Goal: Book appointment/travel/reservation

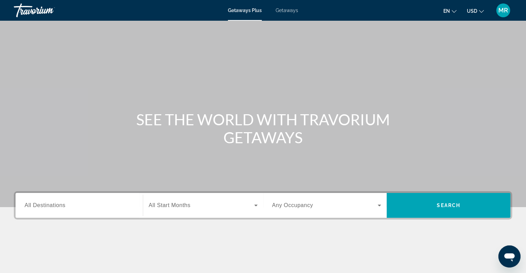
click at [285, 9] on span "Getaways" at bounding box center [286, 11] width 22 height 6
click at [57, 204] on span "All Destinations" at bounding box center [45, 205] width 41 height 6
click at [57, 204] on input "Destination All Destinations" at bounding box center [79, 206] width 109 height 8
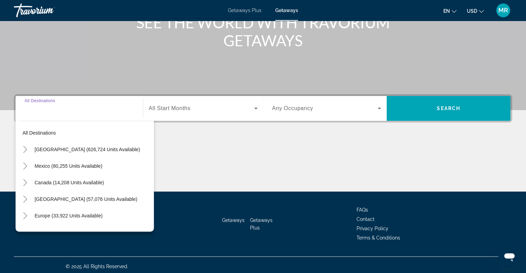
scroll to position [100, 0]
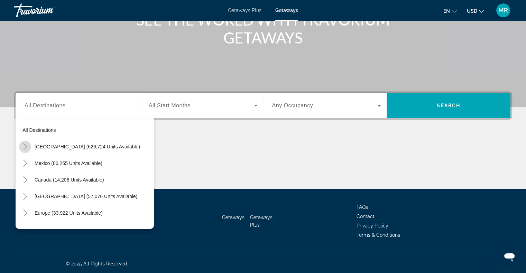
click at [27, 145] on icon "Toggle United States (626,724 units available)" at bounding box center [25, 146] width 7 height 7
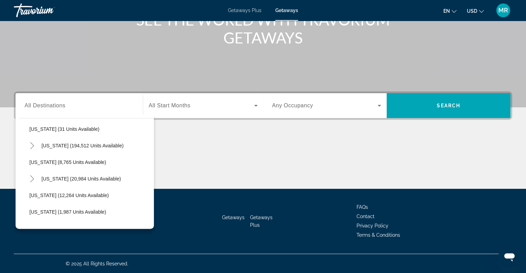
scroll to position [124, 0]
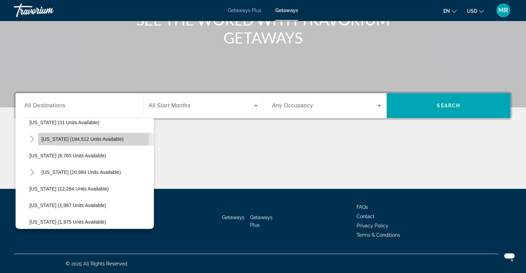
click at [57, 137] on span "[US_STATE] (194,512 units available)" at bounding box center [82, 139] width 82 height 6
type input "**********"
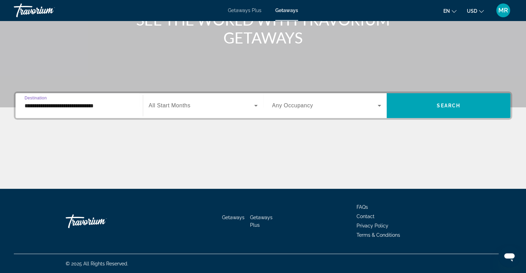
click at [255, 104] on icon "Search widget" at bounding box center [256, 106] width 8 height 8
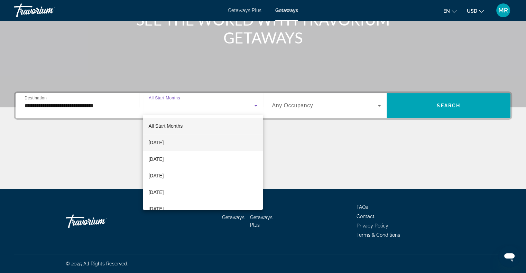
click at [242, 142] on mat-option "[DATE]" at bounding box center [203, 142] width 120 height 17
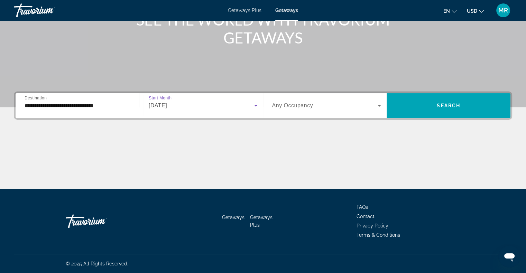
click at [379, 105] on icon "Search widget" at bounding box center [378, 106] width 3 height 2
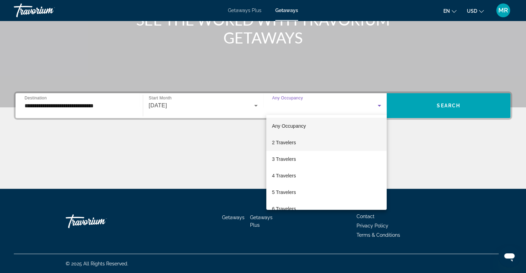
click at [319, 144] on mat-option "2 Travelers" at bounding box center [326, 142] width 120 height 17
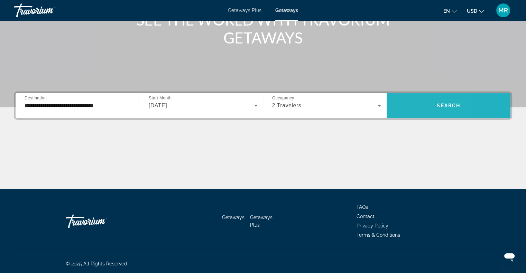
click at [404, 105] on span "Search widget" at bounding box center [448, 105] width 124 height 17
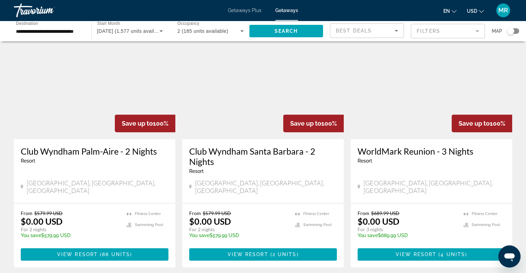
scroll to position [276, 0]
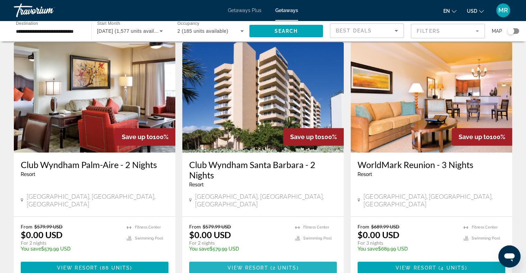
click at [269, 260] on span "Main content" at bounding box center [263, 268] width 148 height 17
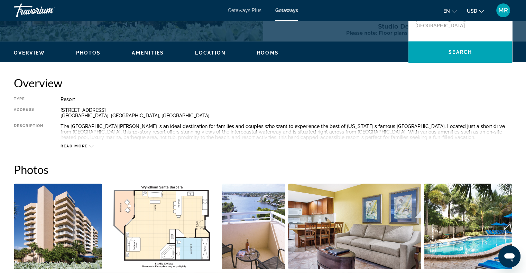
scroll to position [48, 0]
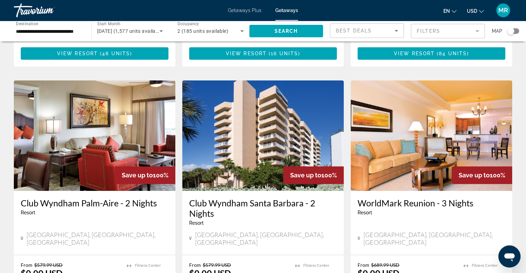
scroll to position [311, 0]
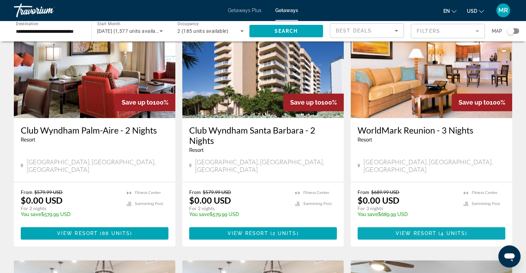
click at [433, 231] on span "View Resort" at bounding box center [415, 234] width 41 height 6
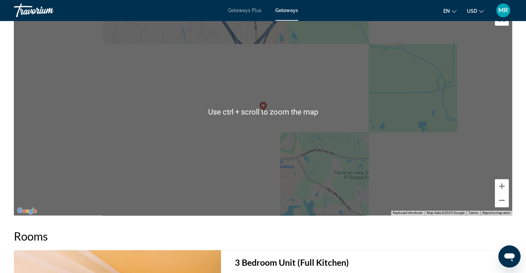
scroll to position [1037, 0]
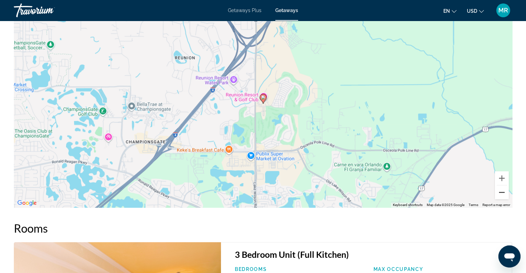
click at [500, 190] on button "Zoom out" at bounding box center [501, 193] width 14 height 14
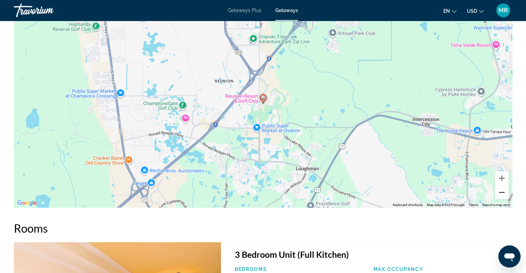
click at [500, 190] on button "Zoom out" at bounding box center [501, 193] width 14 height 14
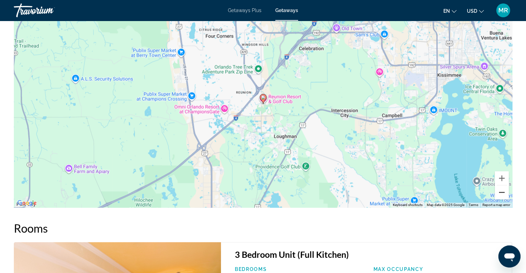
click at [500, 190] on button "Zoom out" at bounding box center [501, 193] width 14 height 14
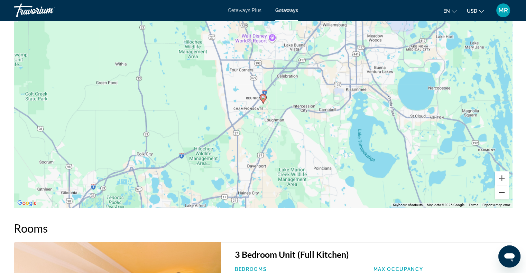
click at [500, 190] on button "Zoom out" at bounding box center [501, 193] width 14 height 14
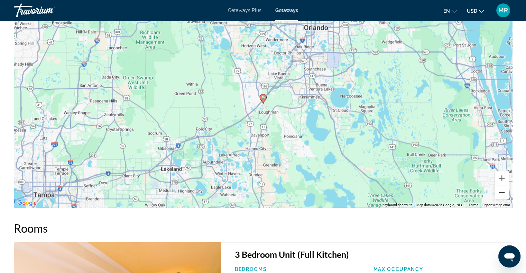
click at [500, 190] on button "Zoom out" at bounding box center [501, 193] width 14 height 14
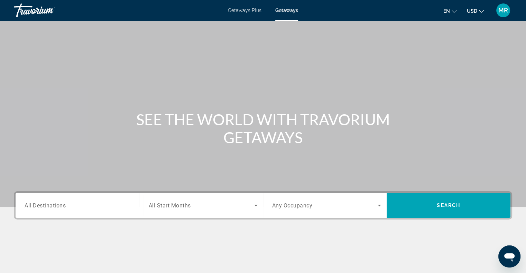
click at [45, 203] on span "All Destinations" at bounding box center [45, 205] width 41 height 7
click at [45, 203] on input "Destination All Destinations" at bounding box center [79, 206] width 109 height 8
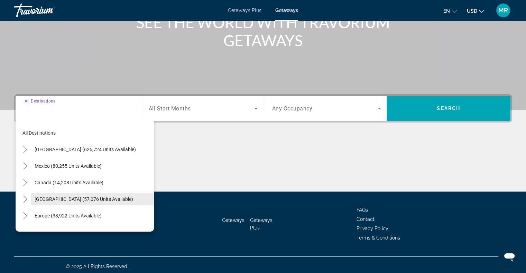
scroll to position [100, 0]
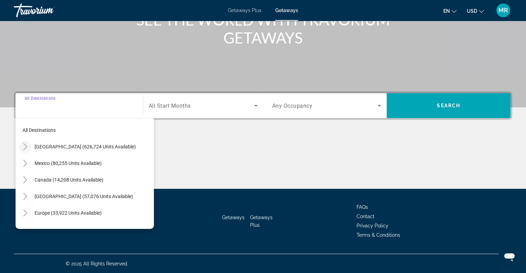
click at [26, 146] on icon "Toggle United States (626,724 units available)" at bounding box center [25, 146] width 7 height 7
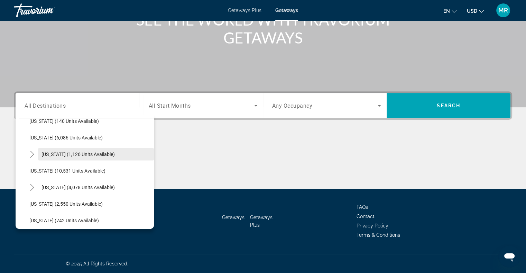
scroll to position [262, 0]
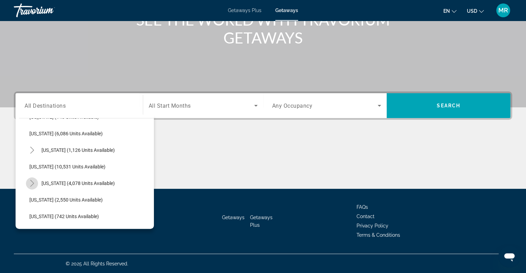
click at [33, 182] on icon "Toggle Massachusetts (4,078 units available)" at bounding box center [32, 183] width 4 height 7
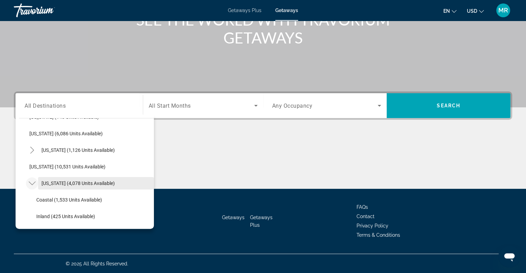
click at [108, 181] on span "[US_STATE] (4,078 units available)" at bounding box center [77, 184] width 73 height 6
type input "**********"
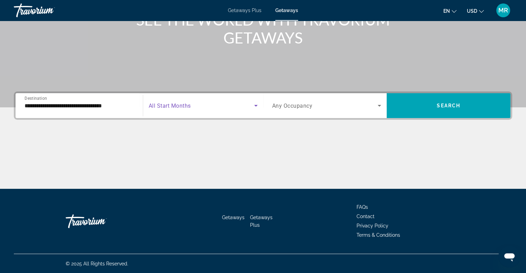
click at [255, 104] on icon "Search widget" at bounding box center [256, 106] width 8 height 8
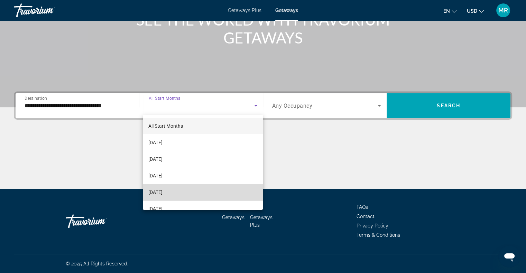
click at [245, 192] on mat-option "[DATE]" at bounding box center [203, 192] width 120 height 17
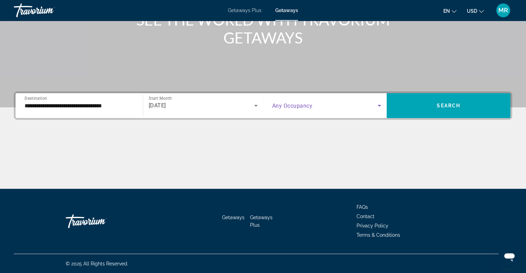
click at [379, 104] on icon "Search widget" at bounding box center [379, 106] width 8 height 8
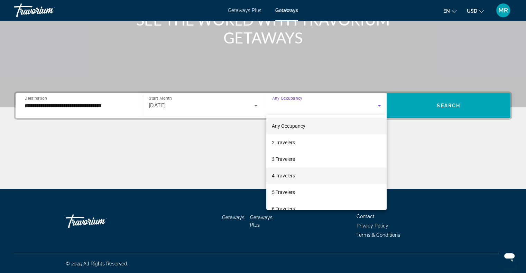
click at [347, 175] on mat-option "4 Travelers" at bounding box center [326, 176] width 120 height 17
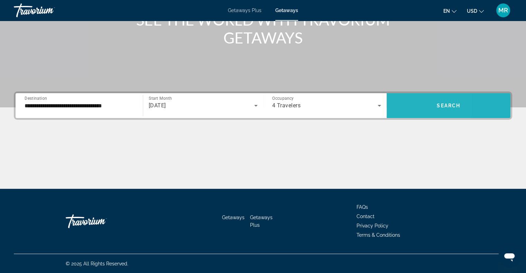
click at [403, 103] on span "Search widget" at bounding box center [448, 105] width 124 height 17
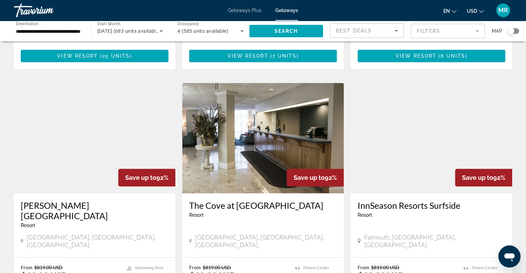
scroll to position [795, 0]
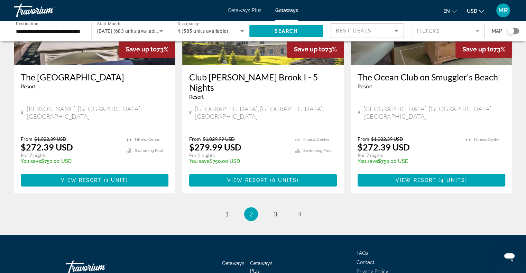
scroll to position [864, 0]
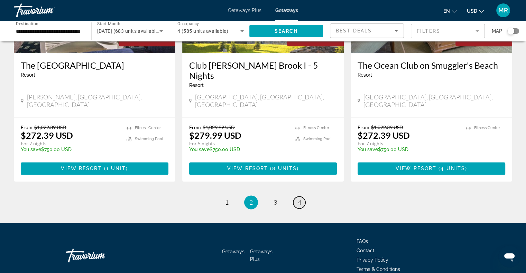
click at [299, 199] on span "4" at bounding box center [299, 203] width 3 height 8
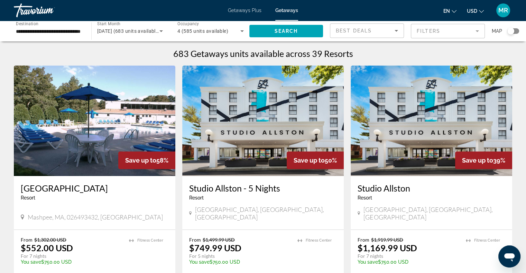
click at [475, 30] on mat-form-field "Filters" at bounding box center [447, 31] width 74 height 15
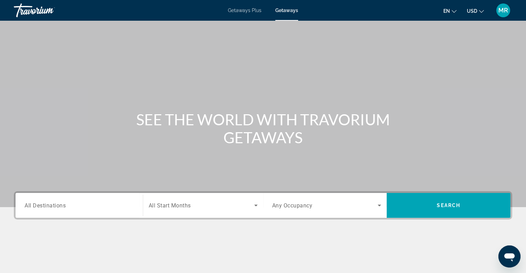
click at [37, 203] on span "All Destinations" at bounding box center [45, 205] width 41 height 7
click at [37, 203] on input "Destination All Destinations" at bounding box center [79, 206] width 109 height 8
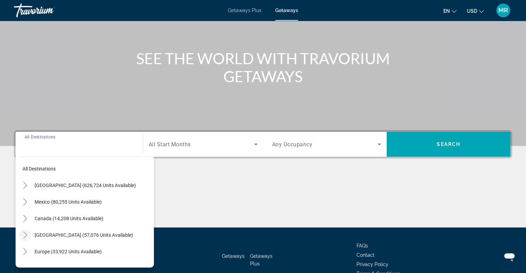
scroll to position [100, 0]
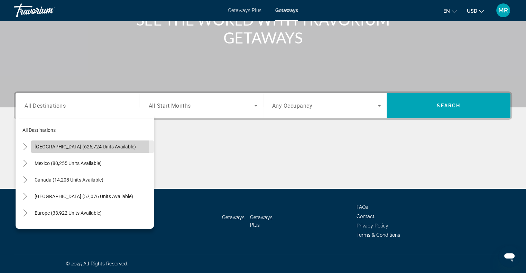
click at [62, 146] on span "[GEOGRAPHIC_DATA] (626,724 units available)" at bounding box center [85, 147] width 101 height 6
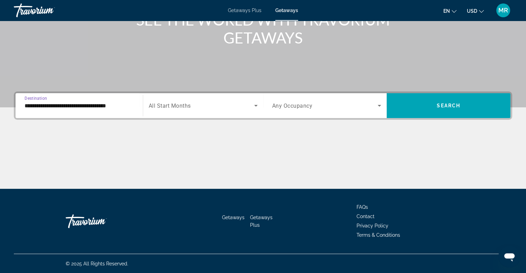
click at [52, 105] on input "**********" at bounding box center [79, 106] width 109 height 8
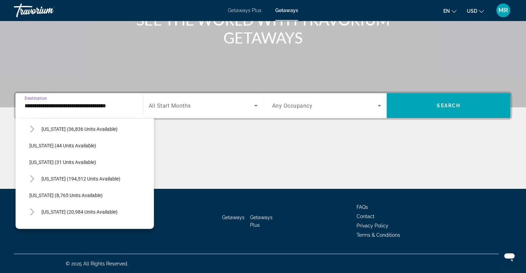
scroll to position [104, 0]
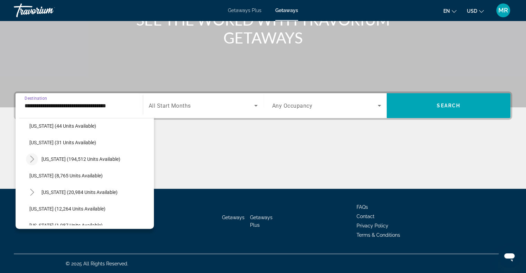
click at [31, 161] on icon "Toggle Florida (194,512 units available)" at bounding box center [32, 159] width 4 height 7
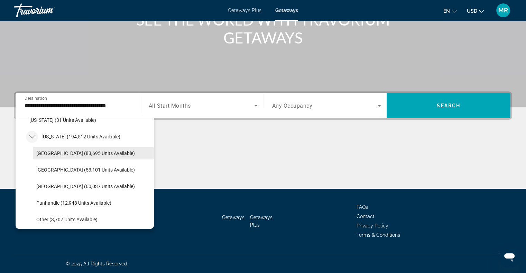
scroll to position [138, 0]
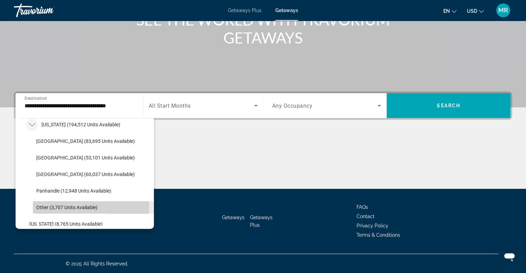
click at [41, 206] on span "Other (3,707 units available)" at bounding box center [66, 208] width 61 height 6
type input "**********"
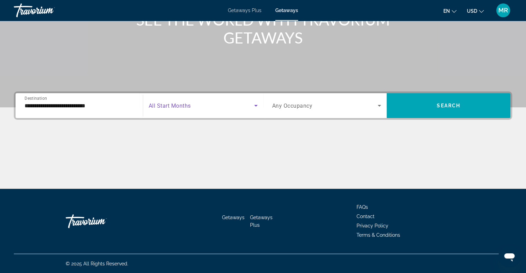
click at [253, 107] on icon "Search widget" at bounding box center [256, 106] width 8 height 8
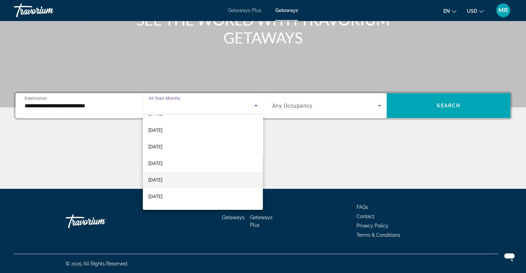
scroll to position [35, 0]
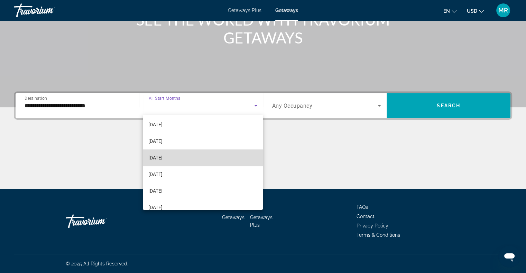
click at [208, 158] on mat-option "[DATE]" at bounding box center [203, 158] width 120 height 17
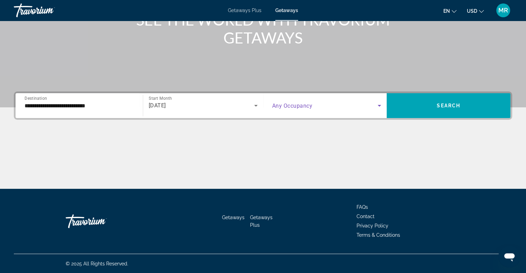
click at [377, 104] on icon "Search widget" at bounding box center [379, 106] width 8 height 8
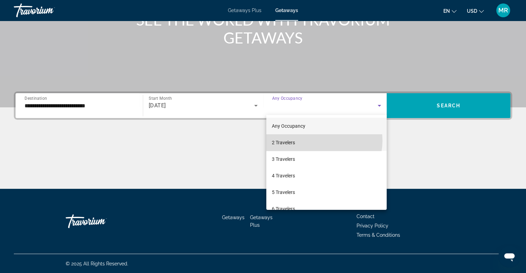
click at [319, 141] on mat-option "2 Travelers" at bounding box center [326, 142] width 120 height 17
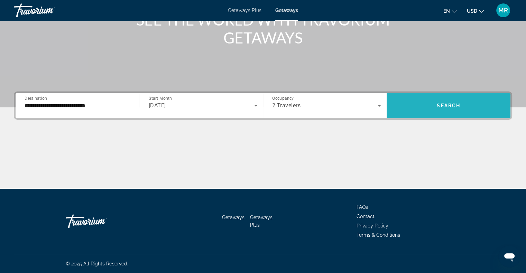
click at [455, 106] on span "Search" at bounding box center [447, 106] width 23 height 6
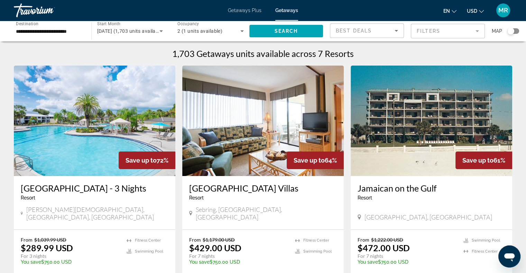
click at [246, 8] on span "Getaways Plus" at bounding box center [245, 11] width 34 height 6
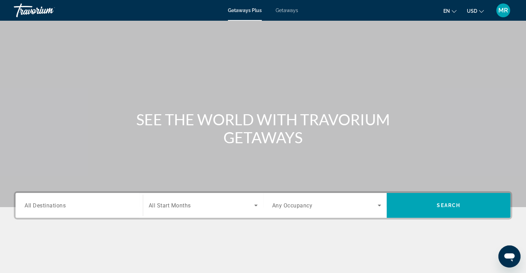
click at [47, 206] on span "All Destinations" at bounding box center [45, 205] width 41 height 7
click at [47, 206] on input "Destination All Destinations" at bounding box center [79, 206] width 109 height 8
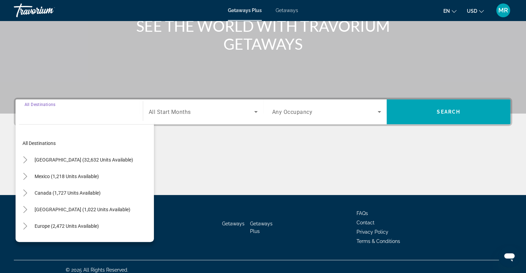
scroll to position [100, 0]
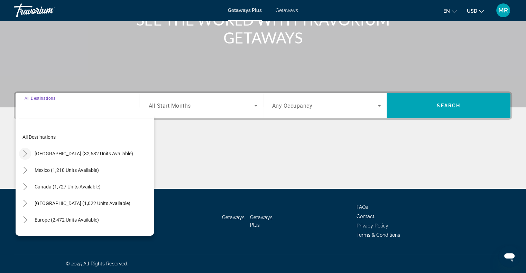
click at [25, 154] on icon "Toggle United States (32,632 units available)" at bounding box center [25, 153] width 7 height 7
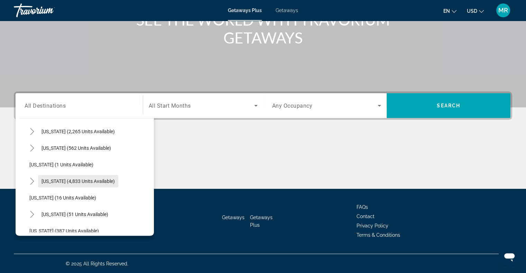
scroll to position [89, 0]
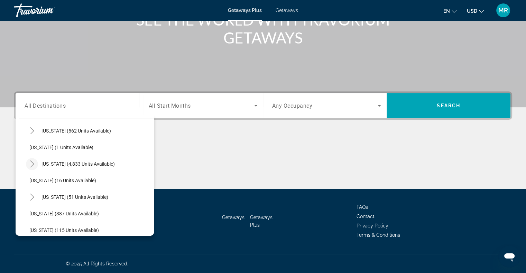
click at [34, 163] on icon "Toggle Florida (4,833 units available)" at bounding box center [32, 164] width 7 height 7
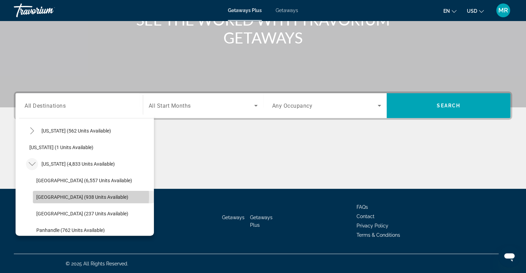
click at [80, 196] on span "[GEOGRAPHIC_DATA] (938 units available)" at bounding box center [82, 198] width 92 height 6
type input "**********"
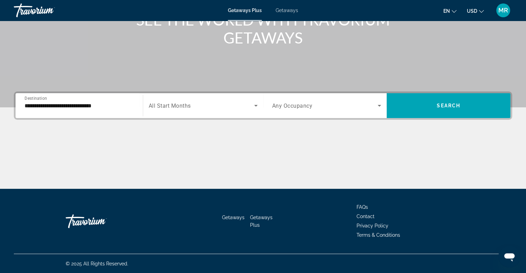
click at [184, 105] on span "All Start Months" at bounding box center [170, 106] width 42 height 7
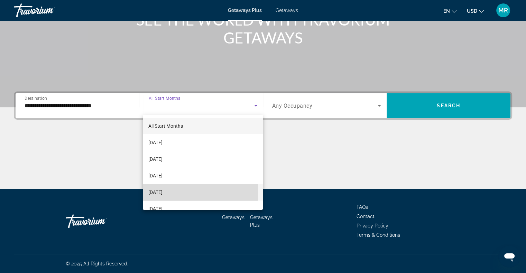
click at [184, 192] on mat-option "[DATE]" at bounding box center [203, 192] width 120 height 17
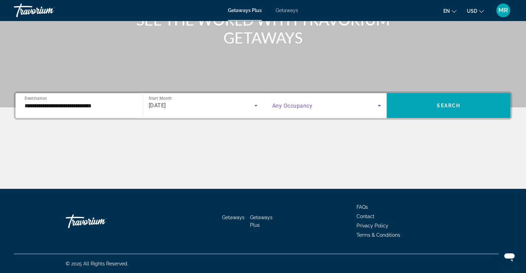
click at [381, 106] on icon "Search widget" at bounding box center [379, 106] width 8 height 8
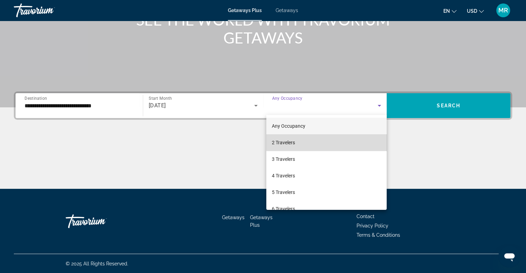
click at [367, 142] on mat-option "2 Travelers" at bounding box center [326, 142] width 120 height 17
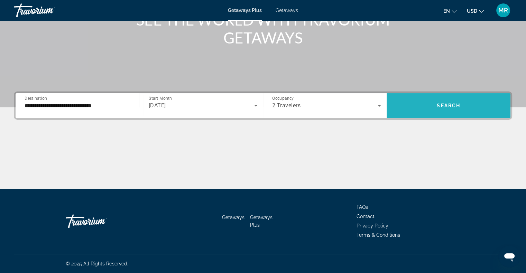
click at [448, 107] on span "Search" at bounding box center [447, 106] width 23 height 6
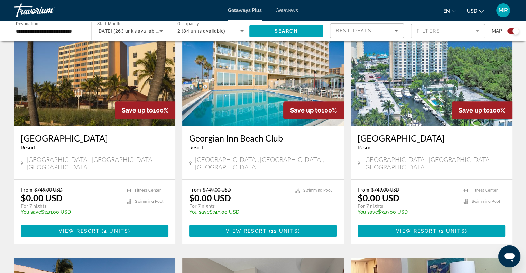
scroll to position [276, 0]
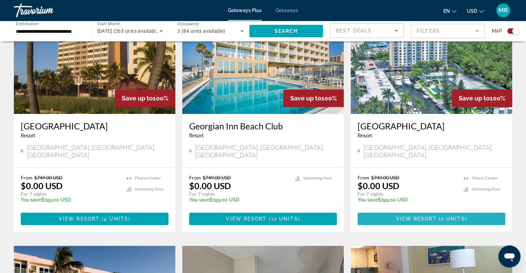
click at [414, 211] on span "Main content" at bounding box center [431, 219] width 148 height 17
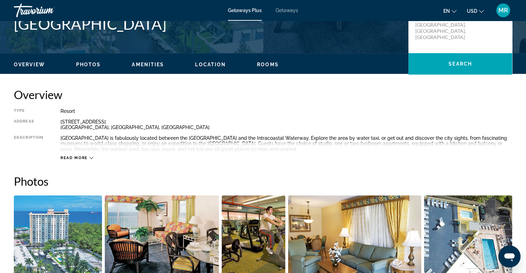
scroll to position [173, 0]
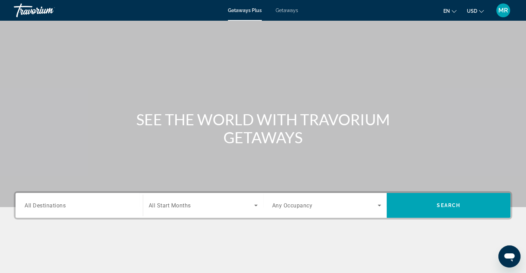
click at [30, 205] on span "All Destinations" at bounding box center [45, 205] width 41 height 7
click at [30, 205] on input "Destination All Destinations" at bounding box center [79, 206] width 109 height 8
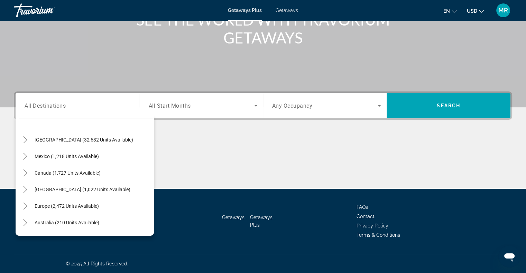
scroll to position [28, 0]
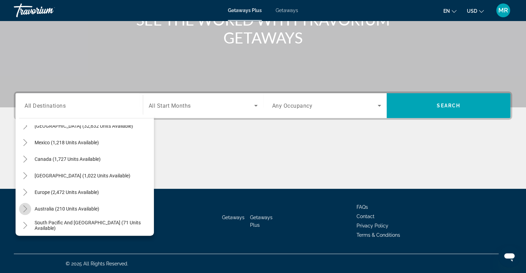
click at [26, 207] on icon "Toggle Australia (210 units available)" at bounding box center [25, 209] width 7 height 7
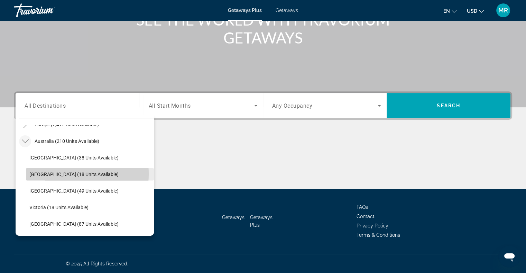
click at [53, 174] on span "[GEOGRAPHIC_DATA] (18 units available)" at bounding box center [73, 175] width 89 height 6
type input "**********"
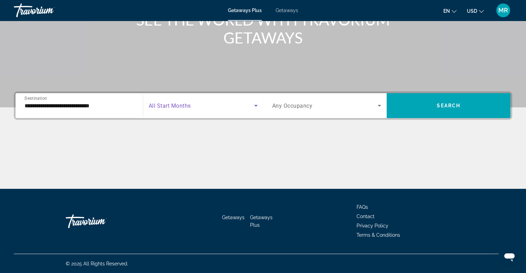
click at [254, 105] on icon "Search widget" at bounding box center [255, 106] width 3 height 2
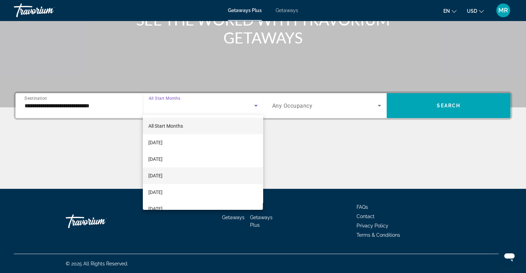
click at [242, 178] on mat-option "[DATE]" at bounding box center [203, 176] width 120 height 17
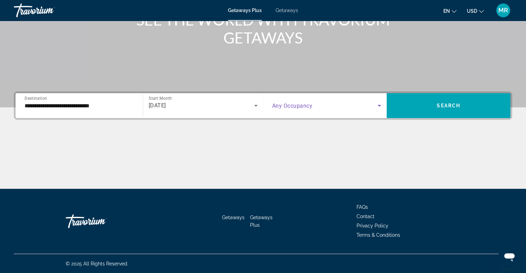
click at [380, 106] on icon "Search widget" at bounding box center [379, 106] width 8 height 8
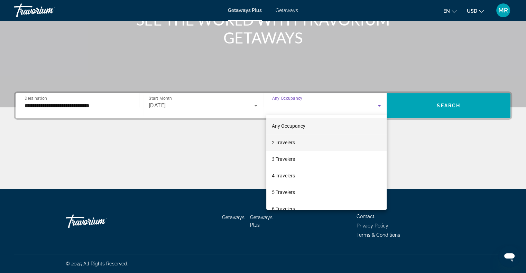
click at [359, 141] on mat-option "2 Travelers" at bounding box center [326, 142] width 120 height 17
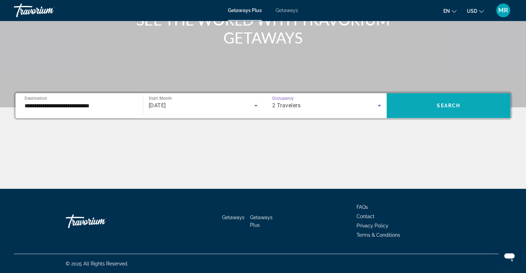
click at [411, 110] on span "Search widget" at bounding box center [448, 105] width 124 height 17
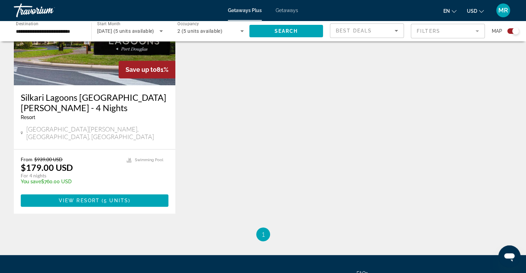
scroll to position [311, 0]
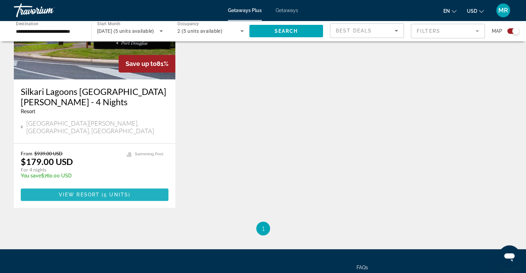
click at [106, 192] on span "5 units" at bounding box center [116, 195] width 25 height 6
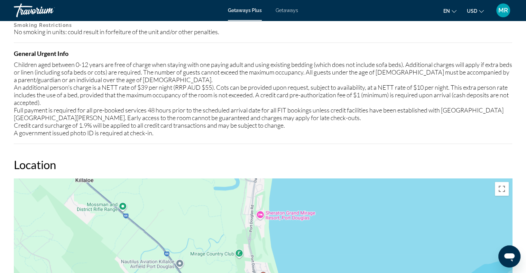
scroll to position [703, 0]
